Goal: Book appointment/travel/reservation

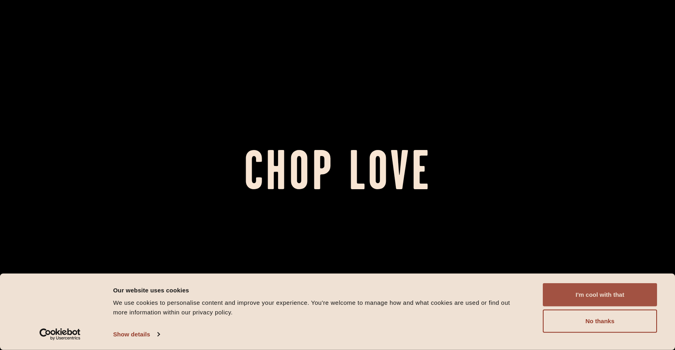
click at [611, 296] on button "I'm cool with that" at bounding box center [600, 294] width 114 height 23
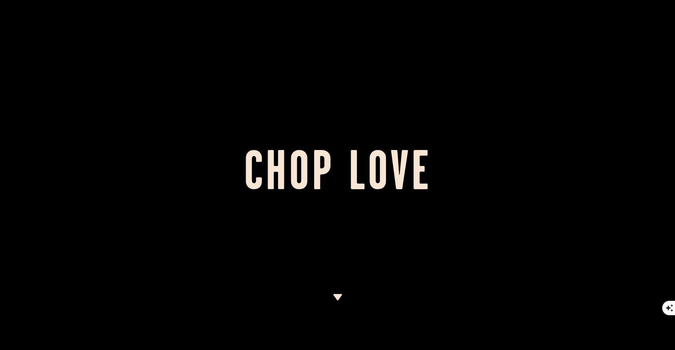
click at [382, 287] on div at bounding box center [337, 175] width 675 height 350
click at [346, 295] on div at bounding box center [337, 175] width 675 height 350
click at [340, 296] on img at bounding box center [338, 297] width 10 height 6
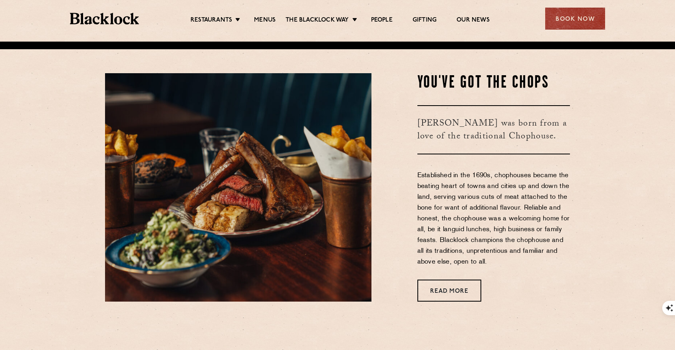
scroll to position [308, 0]
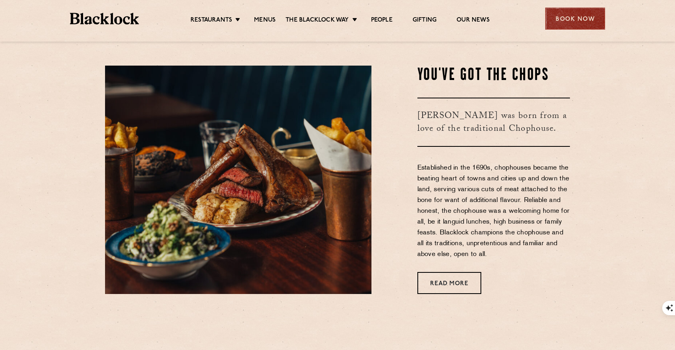
click at [558, 26] on div "Book Now" at bounding box center [576, 19] width 60 height 22
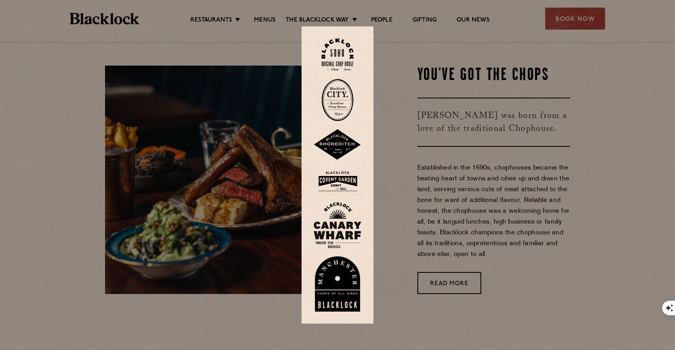
click at [325, 89] on img at bounding box center [338, 100] width 32 height 42
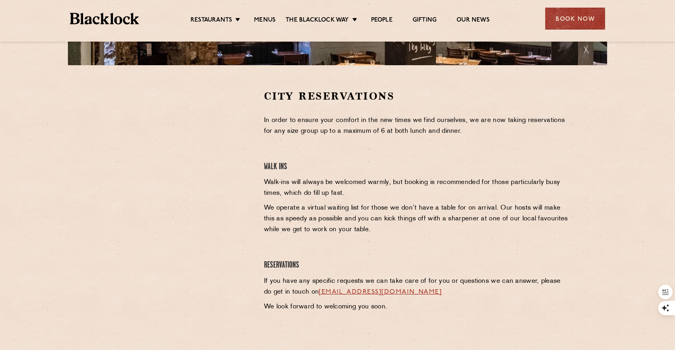
scroll to position [227, 0]
